Goal: Navigation & Orientation: Find specific page/section

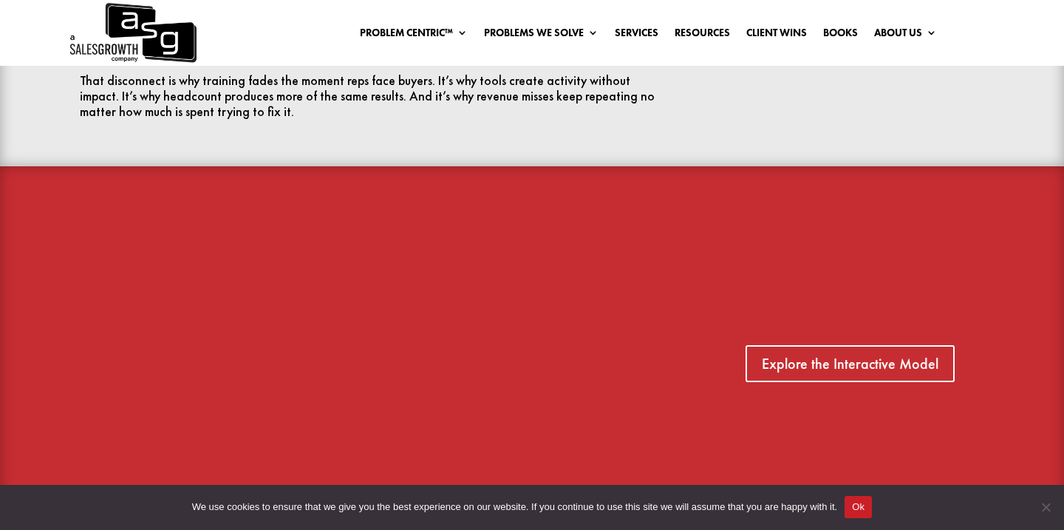
scroll to position [917, 0]
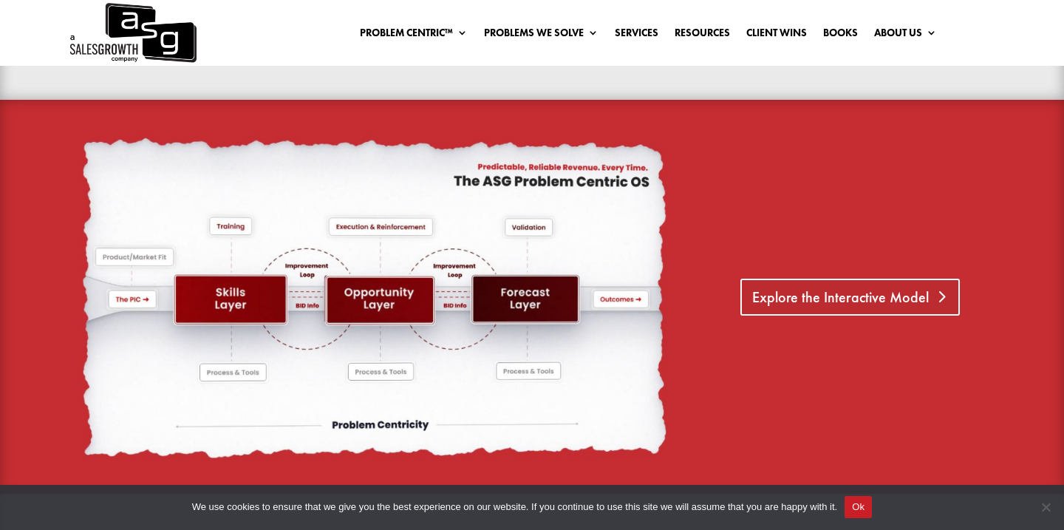
click at [863, 278] on link "Explore the Interactive Model" at bounding box center [849, 296] width 219 height 37
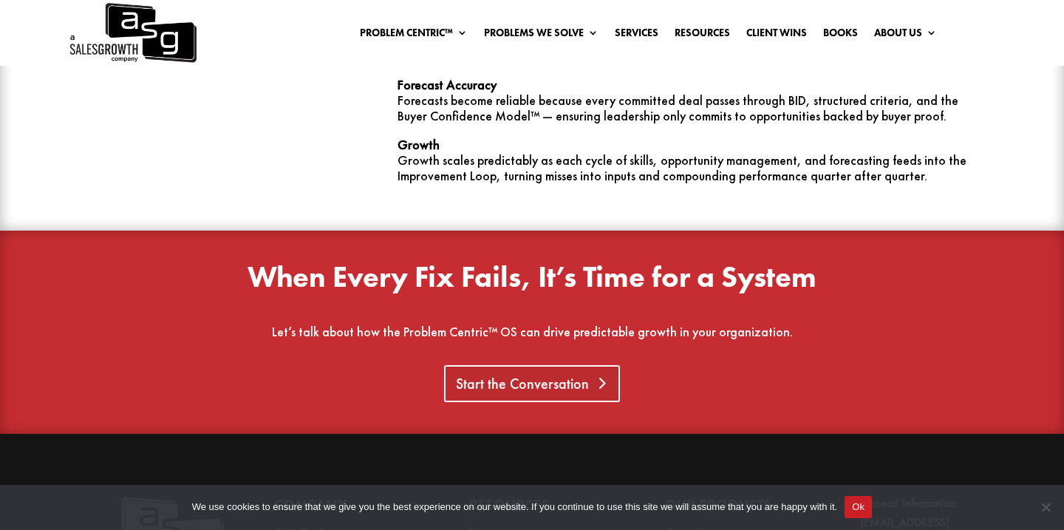
scroll to position [4609, 0]
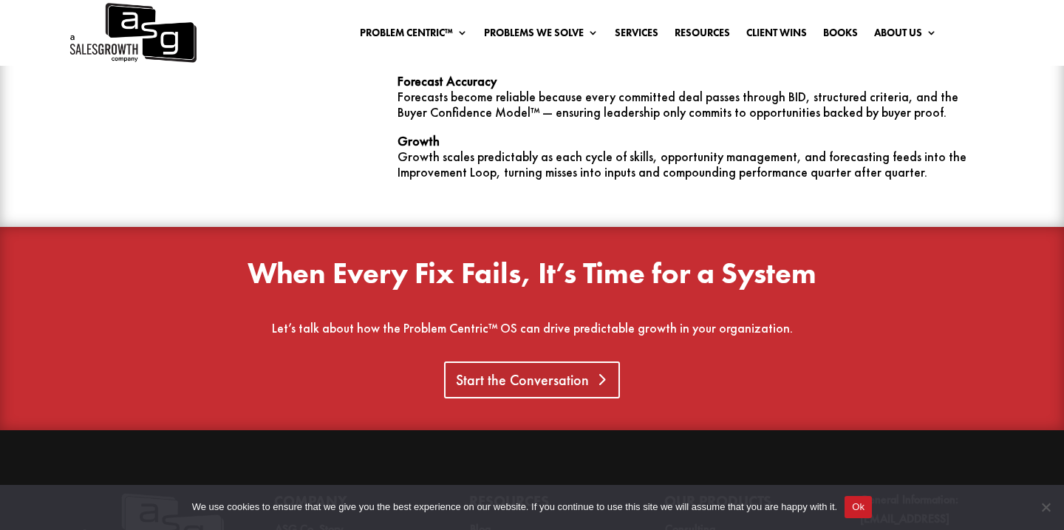
click at [508, 361] on link "Start the Conversation" at bounding box center [532, 379] width 176 height 37
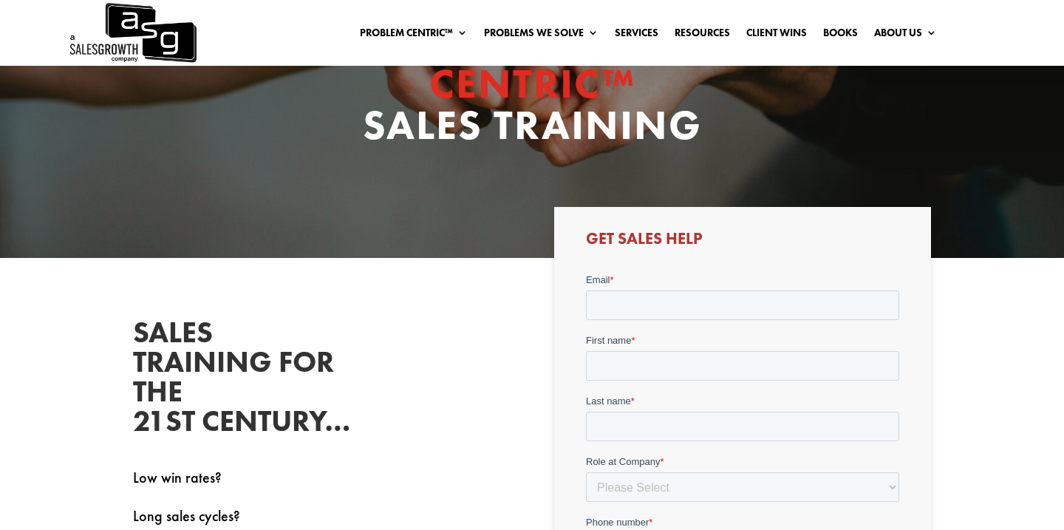
scroll to position [194, 0]
